Goal: Task Accomplishment & Management: Manage account settings

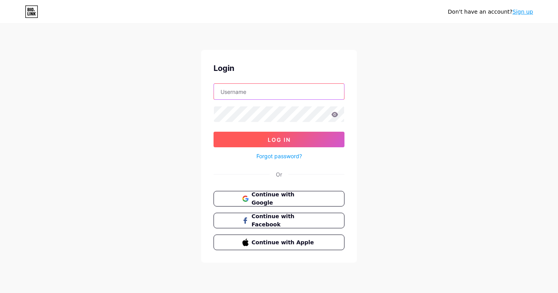
type input "[DOMAIN_NAME][EMAIL_ADDRESS][DOMAIN_NAME]"
click at [265, 135] on button "Log In" at bounding box center [279, 140] width 131 height 16
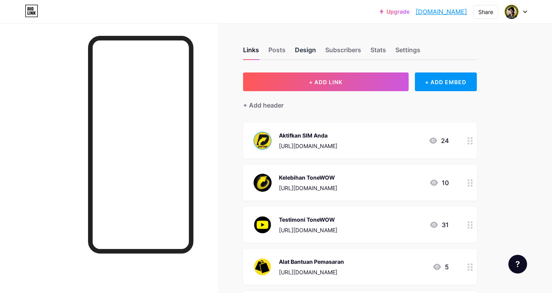
click at [310, 51] on div "Design" at bounding box center [305, 52] width 21 height 14
click at [409, 50] on div "Settings" at bounding box center [407, 52] width 25 height 14
click at [309, 50] on div "Design" at bounding box center [305, 52] width 21 height 14
click at [274, 49] on div "Posts" at bounding box center [276, 52] width 17 height 14
click at [253, 50] on div "Links" at bounding box center [251, 52] width 16 height 14
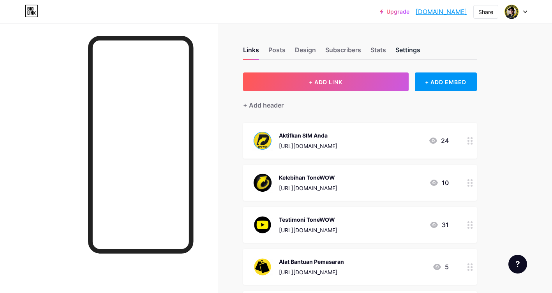
click at [413, 52] on div "Settings" at bounding box center [407, 52] width 25 height 14
click at [410, 47] on div "Settings" at bounding box center [407, 52] width 25 height 14
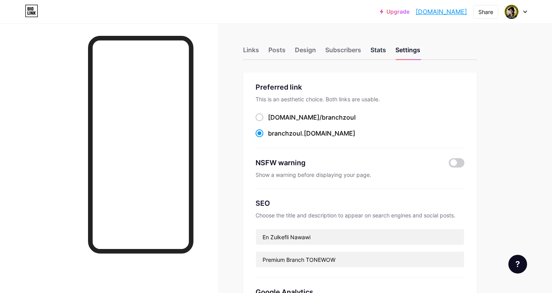
click at [376, 48] on div "Stats" at bounding box center [379, 52] width 16 height 14
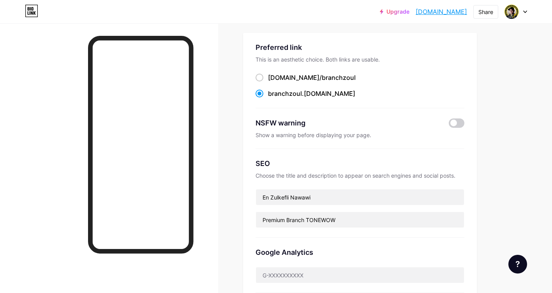
scroll to position [117, 0]
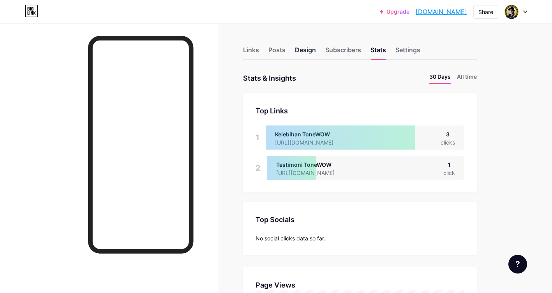
click at [306, 50] on div "Design" at bounding box center [305, 52] width 21 height 14
click at [307, 50] on div "Design" at bounding box center [305, 52] width 21 height 14
click at [305, 48] on div "Design" at bounding box center [305, 52] width 21 height 14
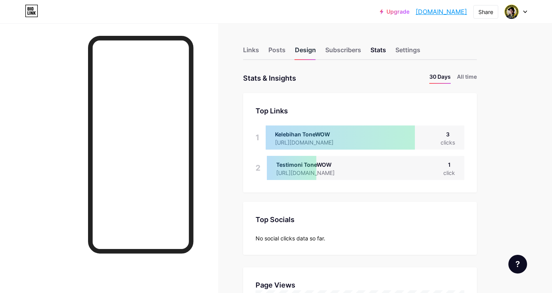
click at [302, 53] on div "Design" at bounding box center [305, 52] width 21 height 14
click at [304, 49] on div "Design" at bounding box center [305, 52] width 21 height 14
